Goal: Transaction & Acquisition: Purchase product/service

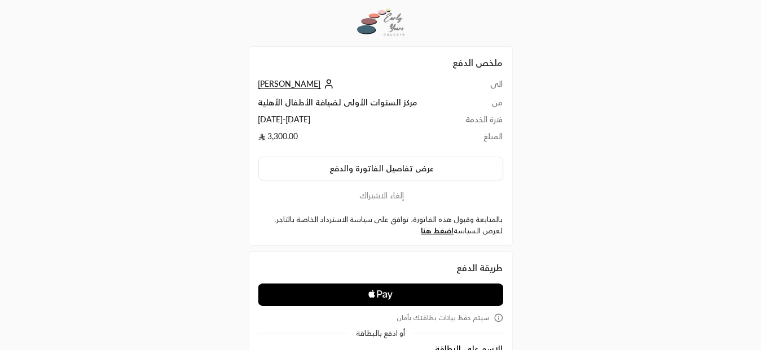
click at [371, 298] on icon "Apple Logo" at bounding box center [380, 295] width 122 height 20
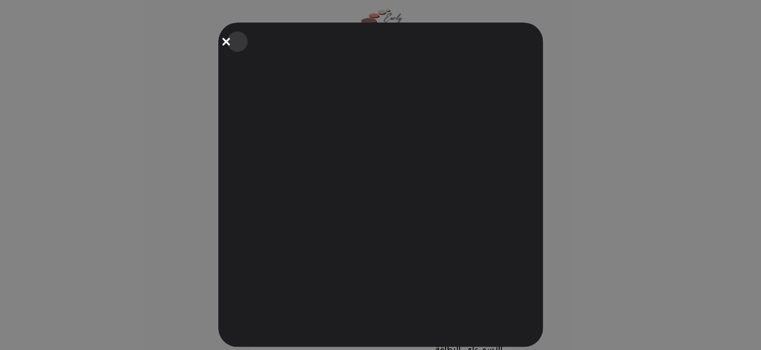
click at [231, 42] on button "Close" at bounding box center [237, 41] width 25 height 25
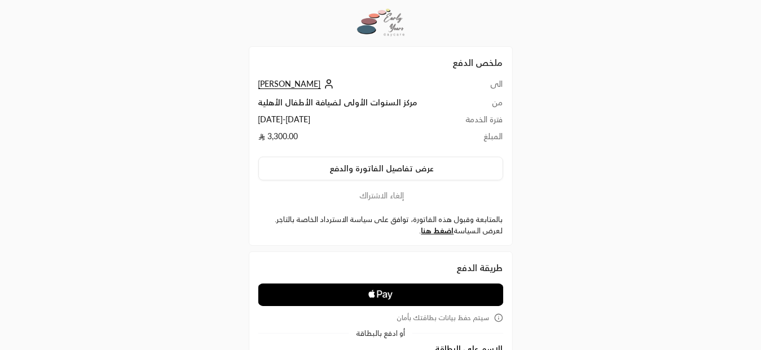
click at [377, 298] on icon "Apple Logo" at bounding box center [380, 295] width 122 height 20
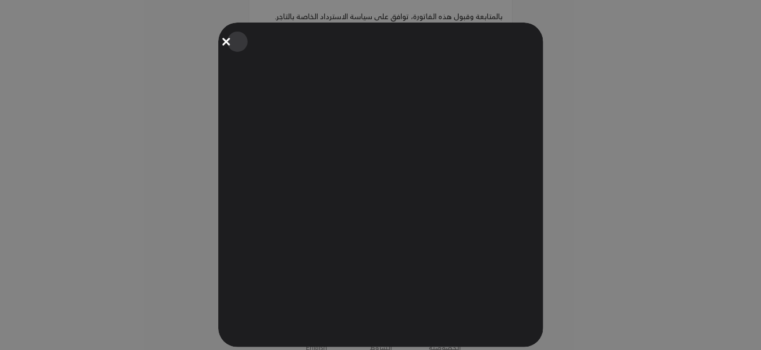
click at [230, 41] on button "Close" at bounding box center [237, 41] width 25 height 25
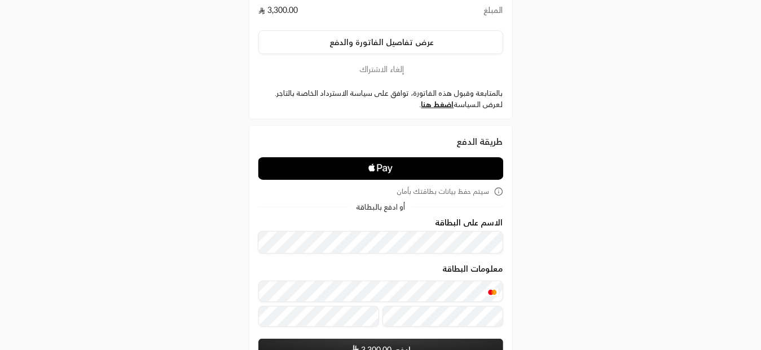
scroll to position [217, 0]
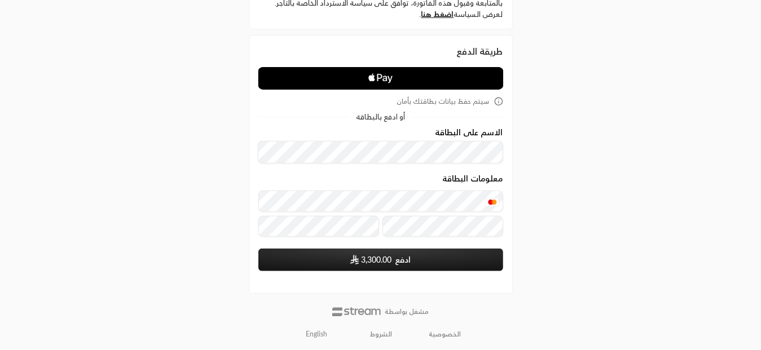
click at [372, 262] on span "3,300.00" at bounding box center [376, 259] width 30 height 11
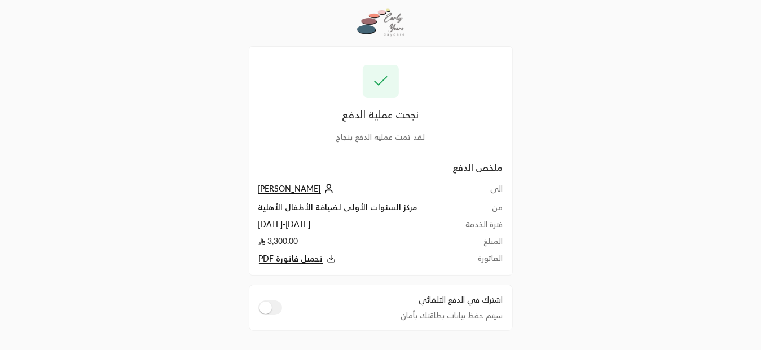
click at [120, 32] on div "نجحت عملية الدفع لقد تمت عملية الدفع بنجاح ملخص الدفع الى حيدر علي محمد حسين من…" at bounding box center [380, 185] width 761 height 370
click at [331, 258] on line at bounding box center [331, 258] width 0 height 5
